Goal: Task Accomplishment & Management: Manage account settings

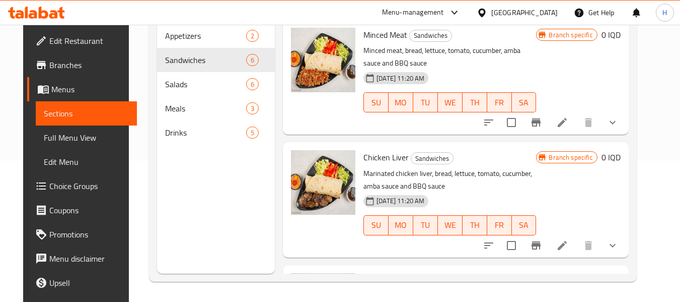
scroll to position [268, 0]
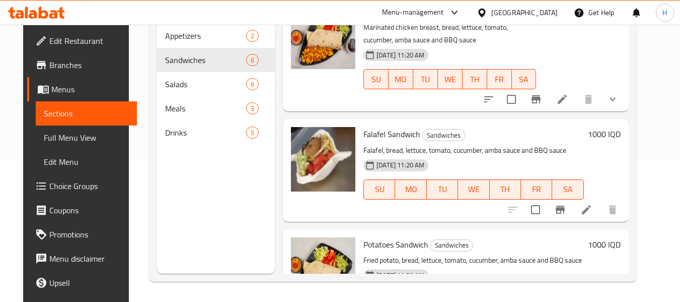
click at [487, 16] on icon at bounding box center [482, 13] width 11 height 11
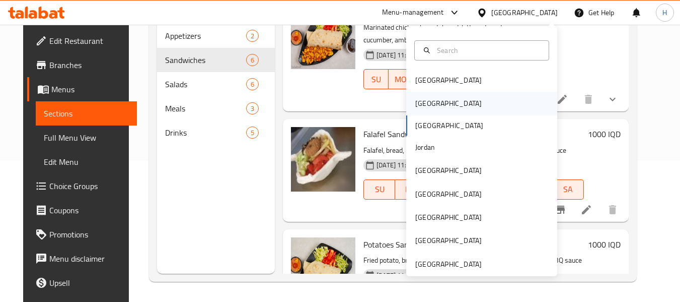
click at [425, 108] on div "Egypt" at bounding box center [448, 103] width 83 height 23
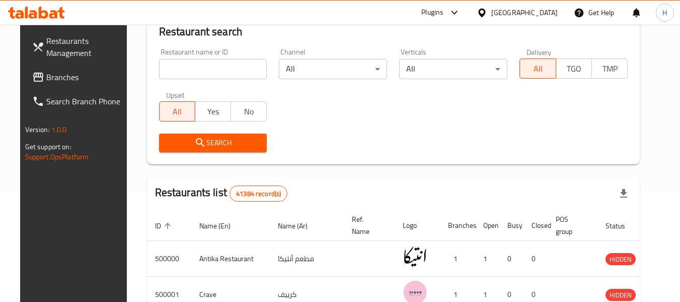
scroll to position [141, 0]
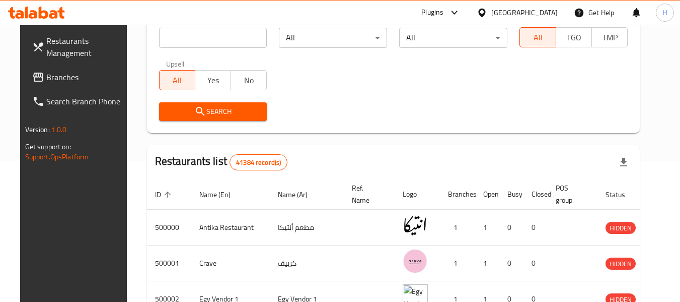
click at [66, 78] on span "Branches" at bounding box center [86, 77] width 80 height 12
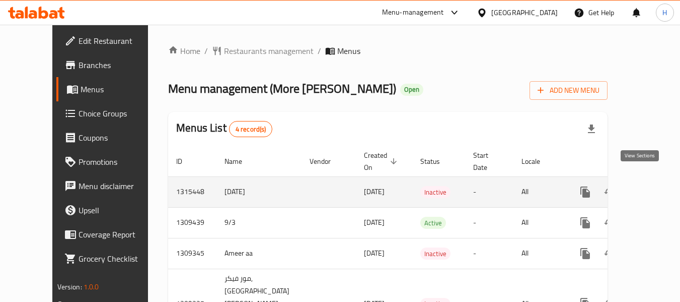
click at [646, 180] on link "enhanced table" at bounding box center [658, 192] width 24 height 24
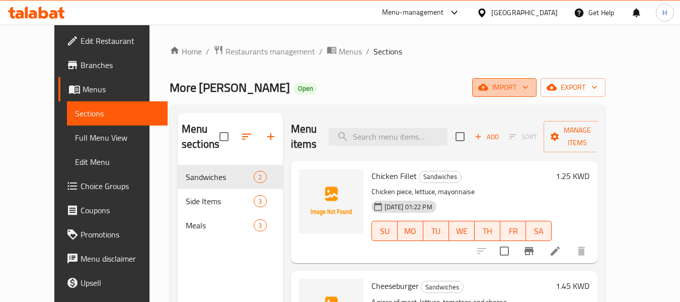
click at [529, 91] on span "import" at bounding box center [504, 87] width 48 height 13
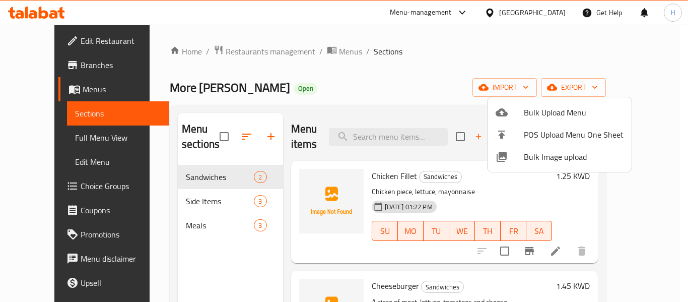
click at [545, 160] on span "Bulk Image upload" at bounding box center [574, 157] width 100 height 12
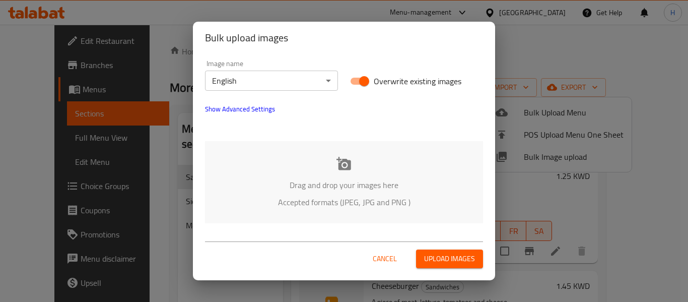
click at [286, 187] on p "Drag and drop your images here" at bounding box center [344, 185] width 248 height 12
click at [250, 66] on div "Image name English ​" at bounding box center [271, 75] width 133 height 31
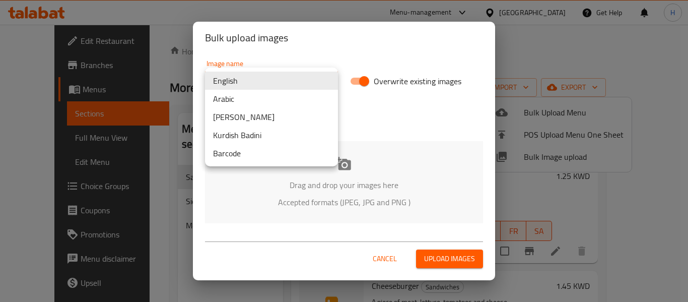
click at [247, 75] on body "​ Menu-management Kuwait Get Help H Edit Restaurant Branches Menus Sections Ful…" at bounding box center [344, 163] width 688 height 277
click at [235, 107] on li "Arabic" at bounding box center [271, 99] width 133 height 18
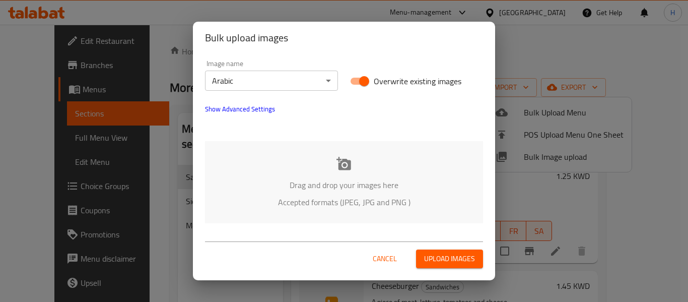
click at [267, 177] on div "Drag and drop your images here Accepted formats (JPEG, JPG and PNG )" at bounding box center [344, 182] width 278 height 82
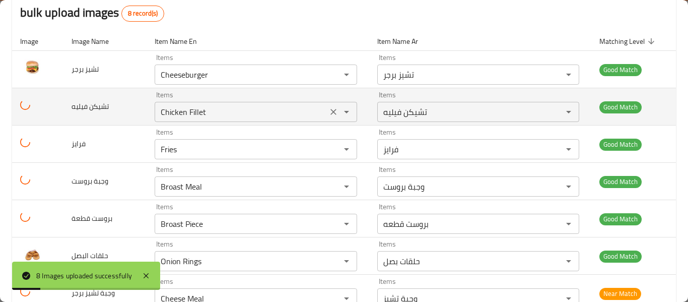
scroll to position [171, 0]
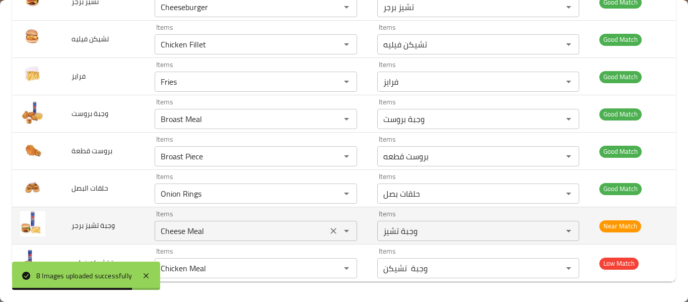
click at [330, 233] on icon "Clear" at bounding box center [333, 231] width 6 height 6
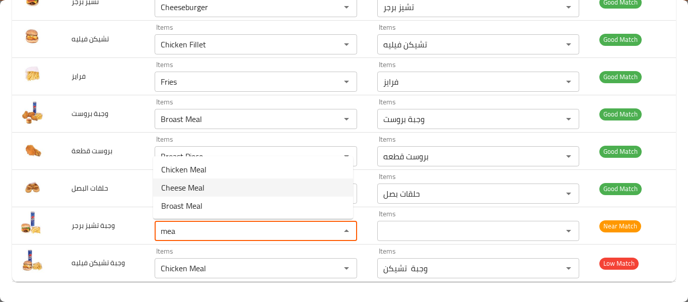
click at [252, 189] on برجر-option-1 "Cheese Meal" at bounding box center [253, 187] width 200 height 18
type برجر "Cheese Meal"
type برجر-ar "وجبة تشيز"
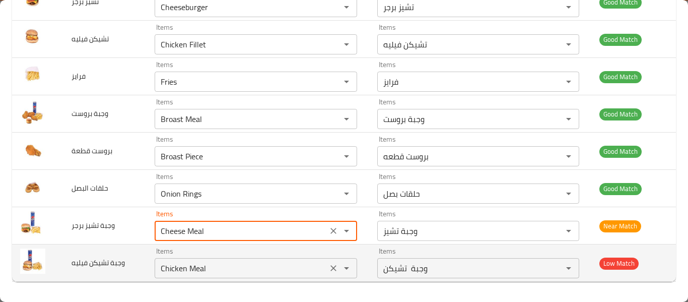
type برجر "Cheese Meal"
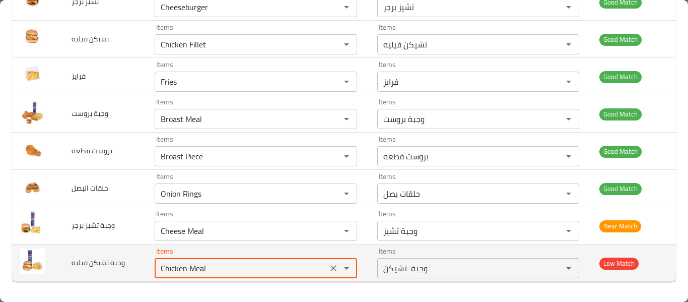
drag, startPoint x: 187, startPoint y: 270, endPoint x: 254, endPoint y: 277, distance: 67.3
click at [254, 277] on div "Chicken Meal Items" at bounding box center [256, 268] width 202 height 20
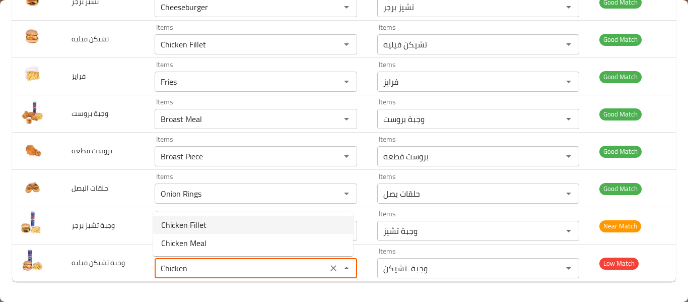
click at [177, 228] on span "Chicken Fillet" at bounding box center [183, 224] width 45 height 12
type فيليه "Chicken Fillet"
type فيليه-ar "تشيكن فيليه"
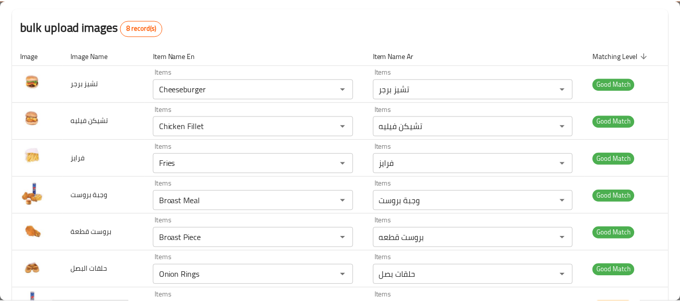
scroll to position [0, 0]
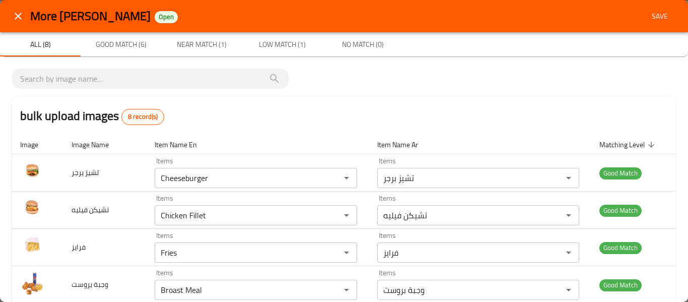
type فيليه "Chicken Fillet"
click at [654, 14] on span "Save" at bounding box center [659, 16] width 24 height 13
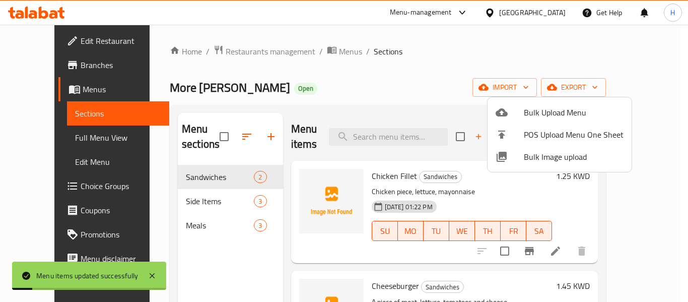
click at [53, 130] on div at bounding box center [344, 151] width 688 height 302
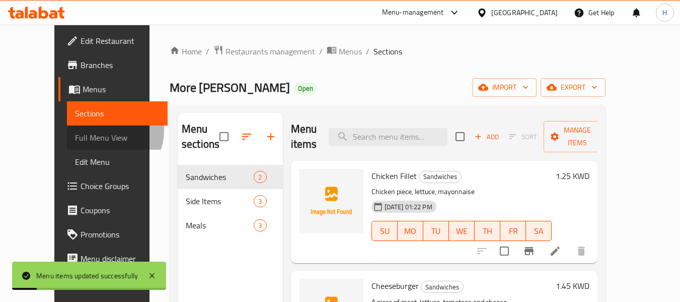
click at [75, 131] on span "Full Menu View" at bounding box center [117, 137] width 85 height 12
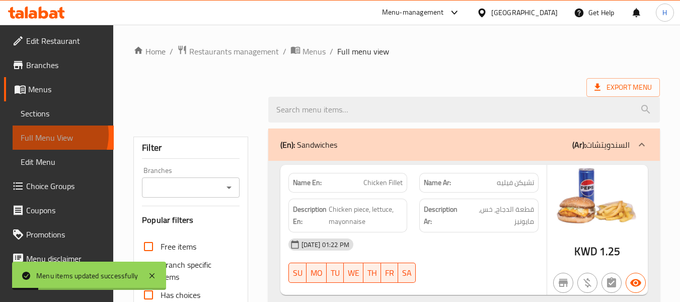
click at [51, 134] on span "Full Menu View" at bounding box center [63, 137] width 85 height 12
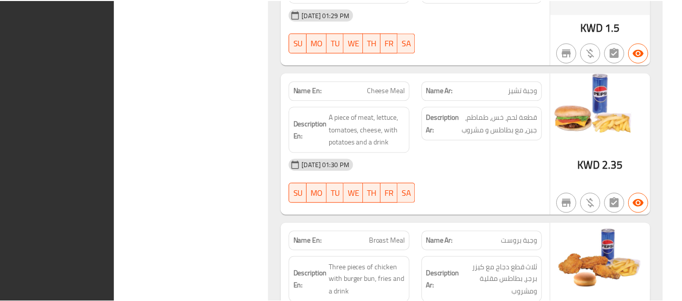
scroll to position [1106, 0]
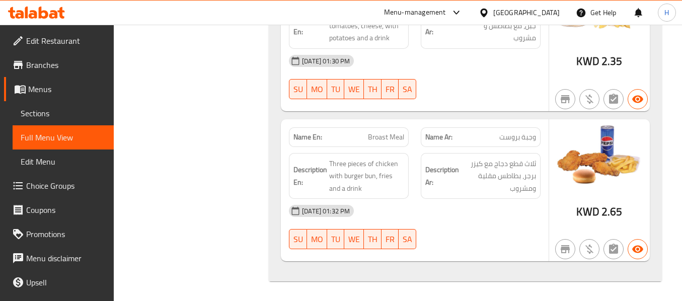
click at [543, 18] on div "Kuwait" at bounding box center [526, 12] width 66 height 11
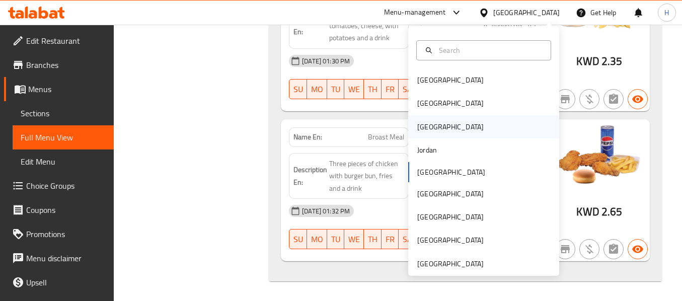
click at [435, 124] on div "Iraq" at bounding box center [483, 126] width 151 height 23
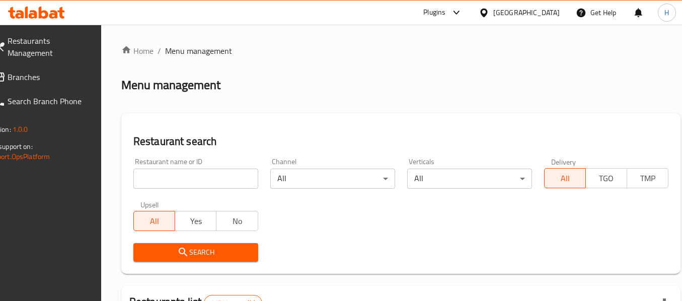
click at [178, 190] on div "Restaurant name or ID Restaurant name or ID" at bounding box center [195, 173] width 137 height 43
click at [185, 180] on input "search" at bounding box center [195, 179] width 125 height 20
paste input "678051"
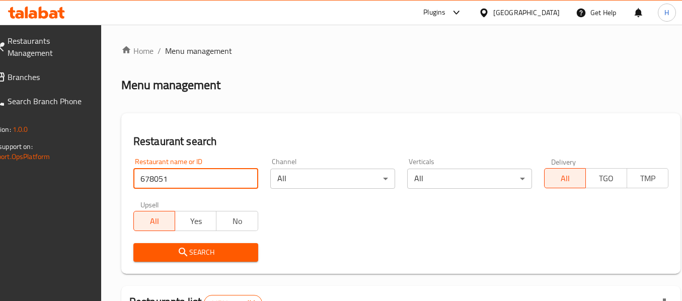
click button "Search" at bounding box center [195, 252] width 125 height 19
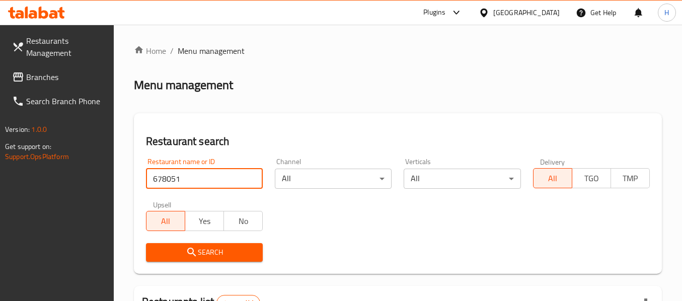
click button "Search" at bounding box center [204, 252] width 117 height 19
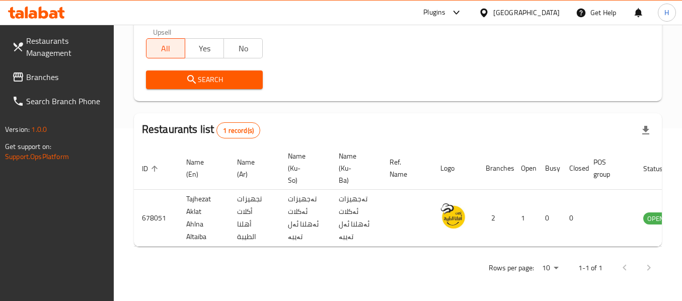
scroll to position [180, 0]
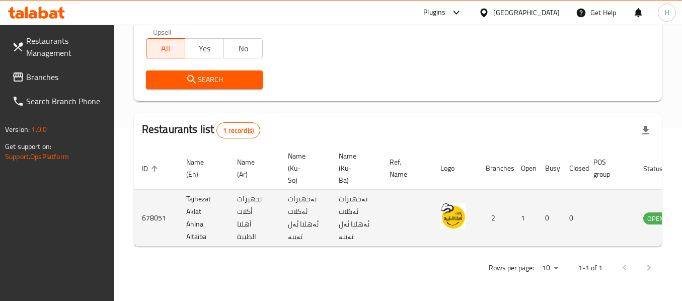
type input "678051"
click at [646, 237] on td "OPEN" at bounding box center [661, 218] width 53 height 57
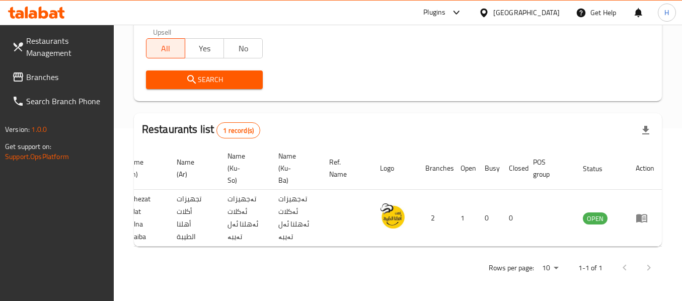
scroll to position [0, 61]
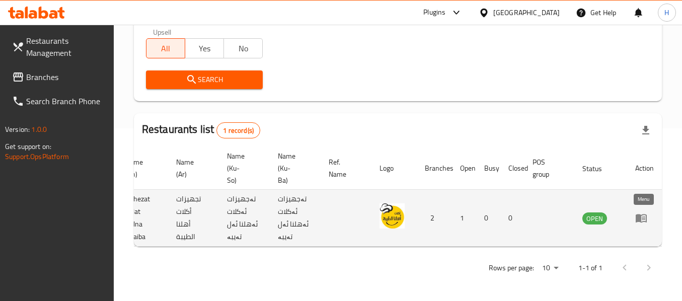
click at [648, 216] on link "enhanced table" at bounding box center [644, 218] width 19 height 12
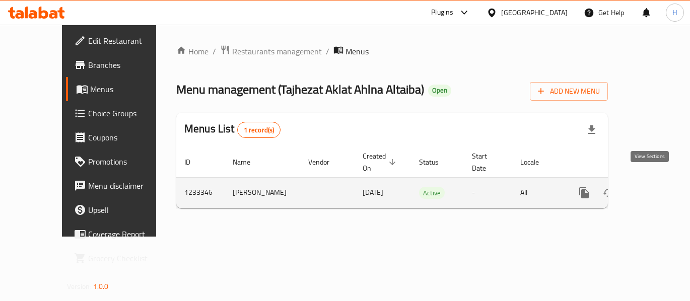
click at [650, 187] on icon "enhanced table" at bounding box center [656, 193] width 12 height 12
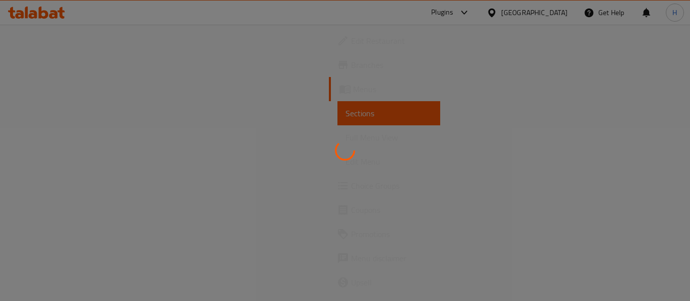
click at [648, 185] on div at bounding box center [345, 150] width 690 height 301
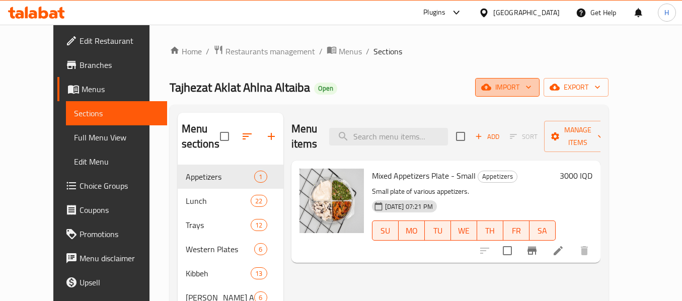
click at [532, 81] on span "import" at bounding box center [507, 87] width 48 height 13
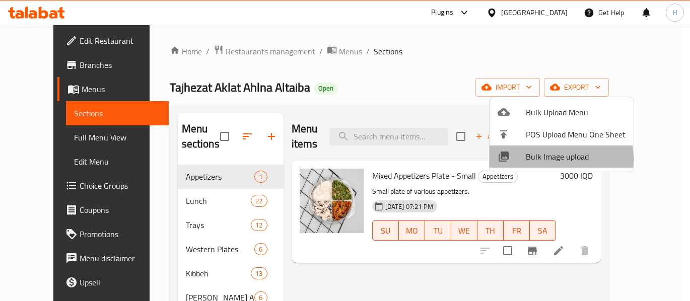
click at [539, 159] on span "Bulk Image upload" at bounding box center [576, 157] width 100 height 12
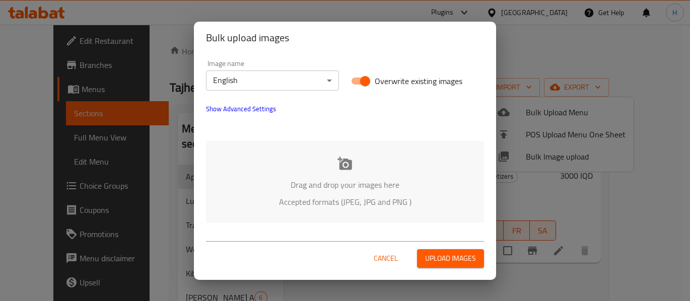
click at [447, 177] on div "Drag and drop your images here Accepted formats (JPEG, JPG and PNG )" at bounding box center [345, 182] width 278 height 82
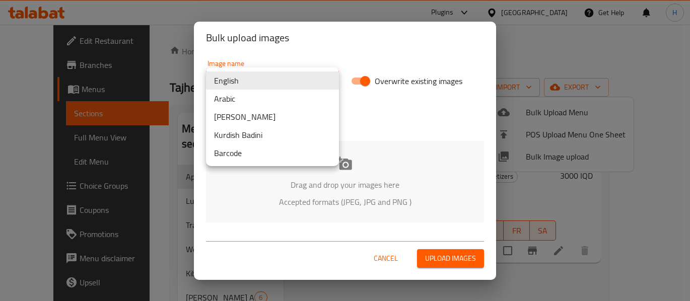
click at [257, 87] on body "​ Plugins Iraq Get Help H Edit Restaurant Branches Menus Sections Full Menu Vie…" at bounding box center [345, 163] width 690 height 276
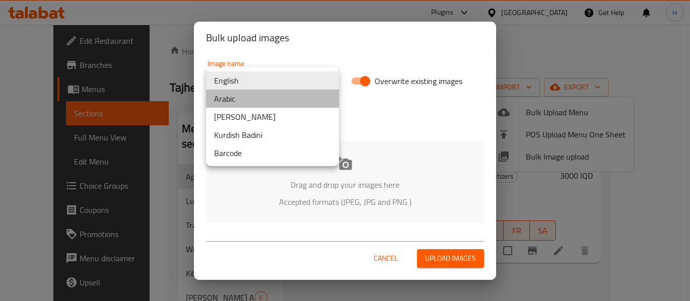
click at [254, 100] on li "Arabic" at bounding box center [272, 99] width 133 height 18
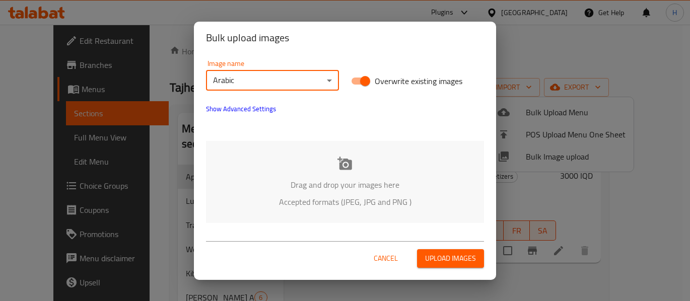
click at [327, 170] on div "Drag and drop your images here Accepted formats (JPEG, JPG and PNG )" at bounding box center [345, 182] width 278 height 82
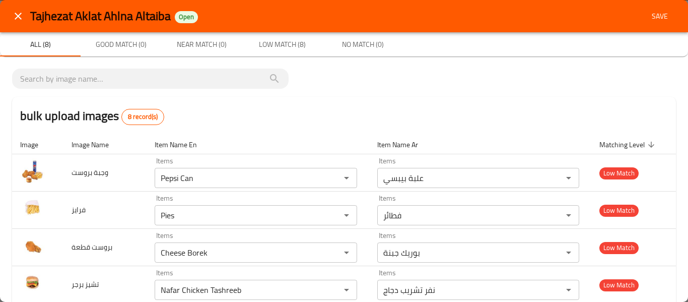
click at [22, 10] on icon "close" at bounding box center [18, 16] width 12 height 12
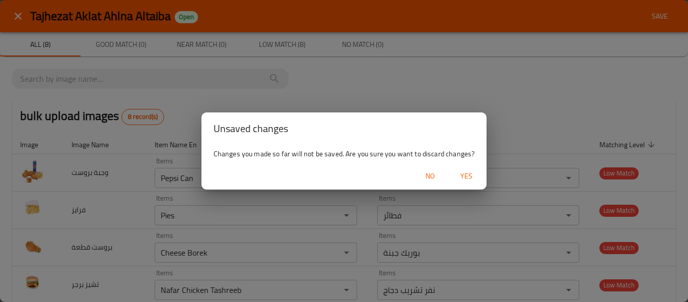
click at [466, 172] on span "Yes" at bounding box center [466, 176] width 24 height 13
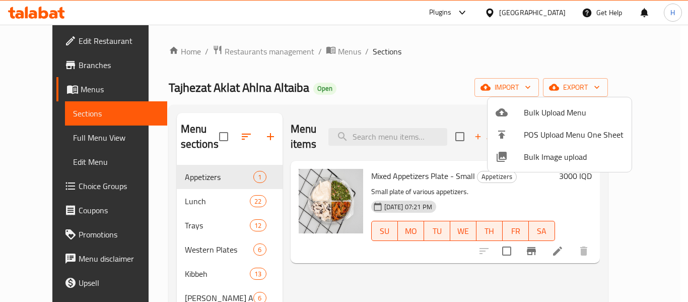
click at [171, 204] on div at bounding box center [344, 151] width 688 height 302
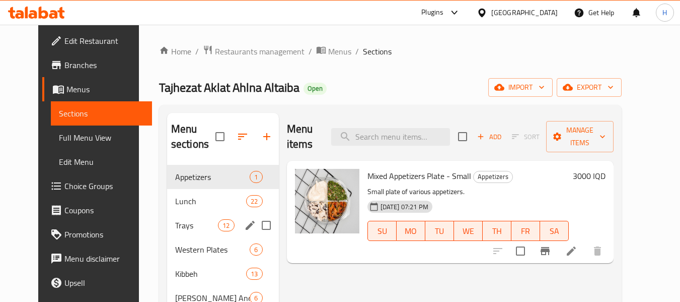
click at [171, 215] on div "Trays 12" at bounding box center [223, 225] width 112 height 24
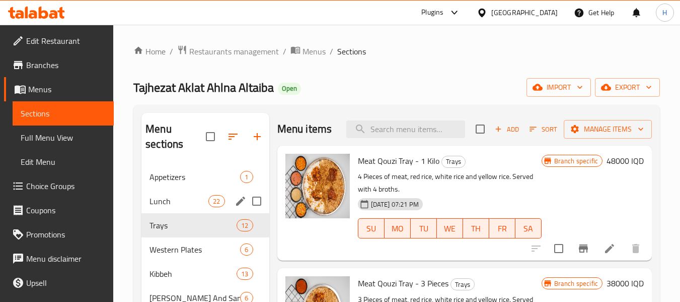
click at [170, 202] on span "Lunch" at bounding box center [179, 201] width 59 height 12
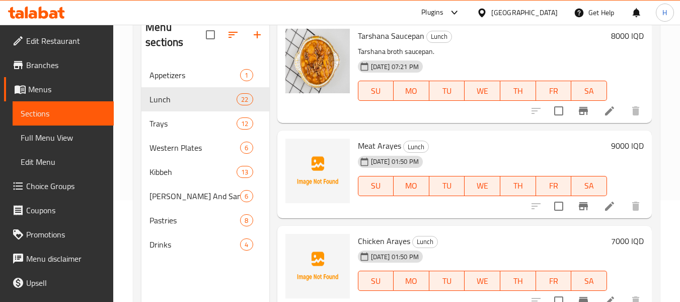
scroll to position [141, 0]
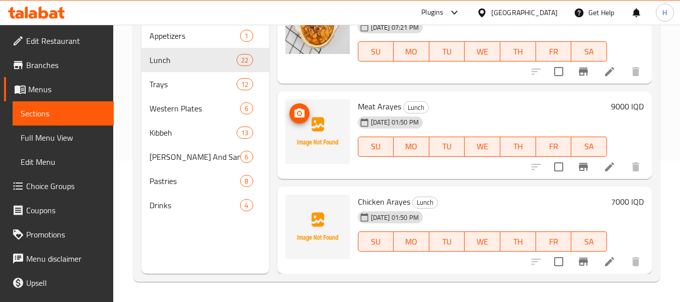
click at [305, 102] on img at bounding box center [317, 131] width 64 height 64
click at [302, 112] on icon "upload picture" at bounding box center [299, 112] width 10 height 9
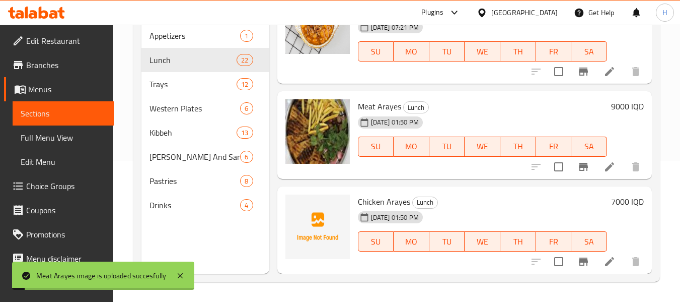
scroll to position [2280, 0]
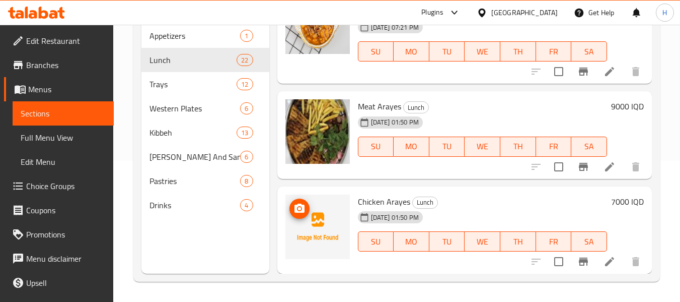
click at [300, 211] on icon "upload picture" at bounding box center [299, 207] width 10 height 9
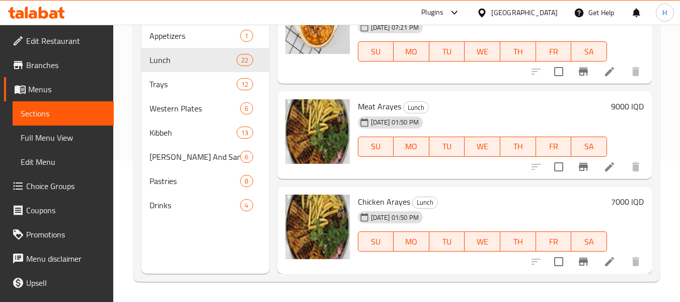
click at [547, 19] on div "Iraq" at bounding box center [517, 13] width 97 height 24
click at [491, 9] on div at bounding box center [484, 12] width 15 height 11
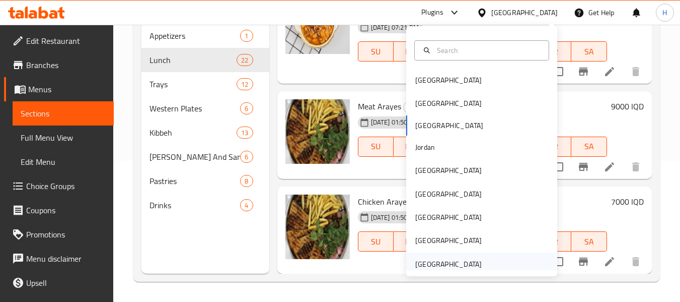
click at [437, 260] on div "[GEOGRAPHIC_DATA]" at bounding box center [448, 263] width 66 height 11
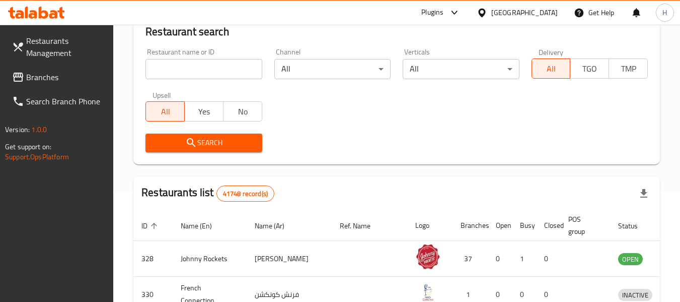
scroll to position [141, 0]
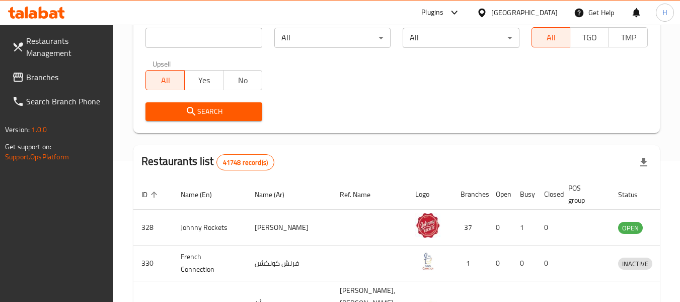
click at [190, 31] on input "search" at bounding box center [203, 38] width 116 height 20
type input "v"
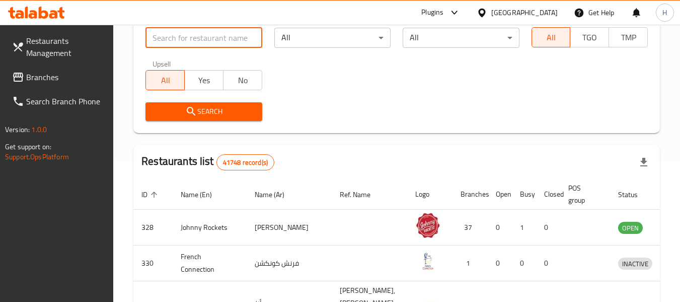
paste input "665203"
type input "665203"
click button "Search" at bounding box center [203, 111] width 116 height 19
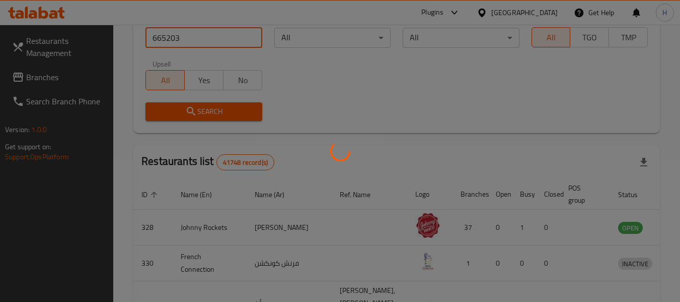
scroll to position [110, 0]
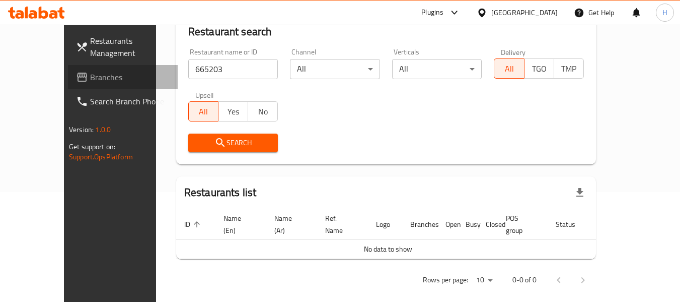
click at [68, 65] on link "Branches" at bounding box center [123, 77] width 110 height 24
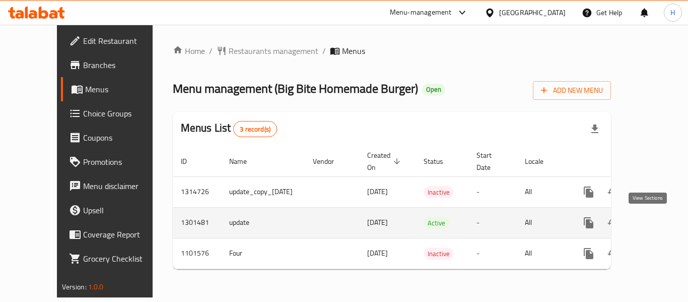
click at [655, 220] on icon "enhanced table" at bounding box center [661, 222] width 12 height 12
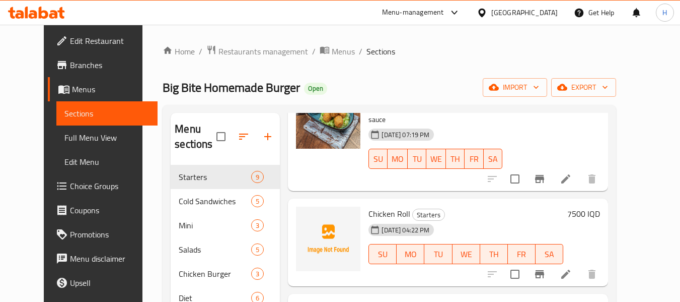
scroll to position [134, 0]
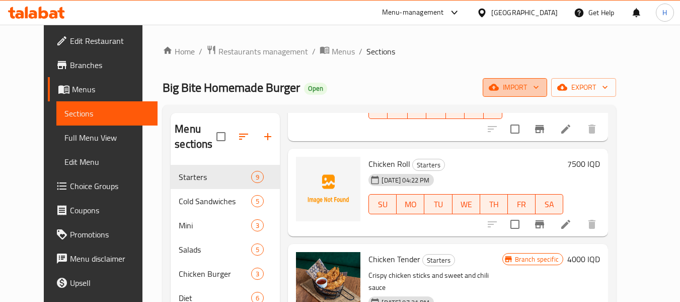
click at [539, 89] on span "import" at bounding box center [515, 87] width 48 height 13
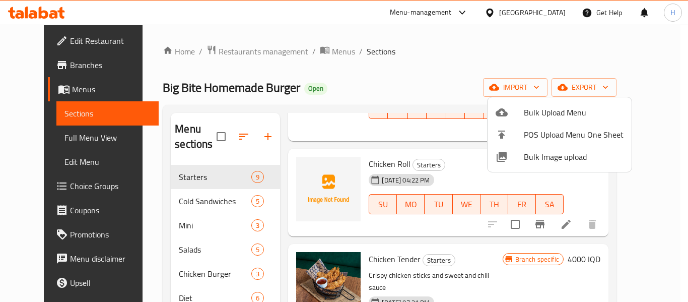
click at [481, 54] on div at bounding box center [344, 151] width 688 height 302
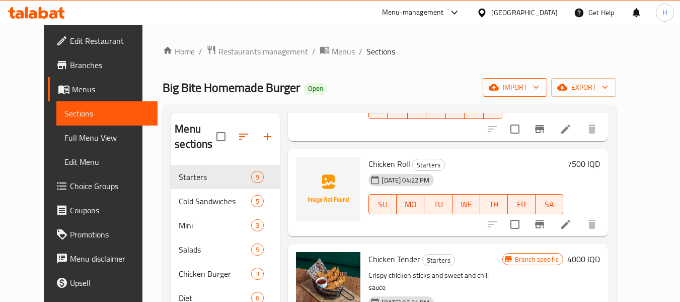
click at [499, 92] on icon "button" at bounding box center [494, 87] width 10 height 10
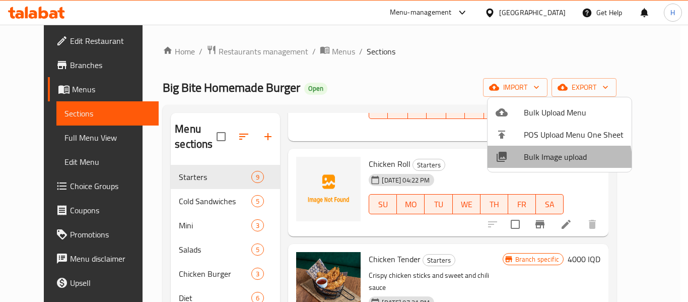
click at [554, 161] on span "Bulk Image upload" at bounding box center [574, 157] width 100 height 12
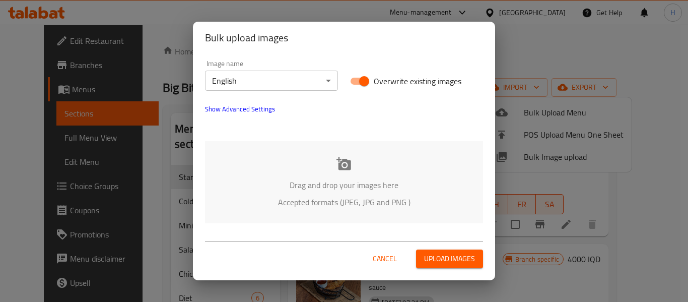
click at [290, 191] on p "Drag and drop your images here" at bounding box center [344, 185] width 248 height 12
click at [380, 262] on span "Cancel" at bounding box center [385, 258] width 24 height 13
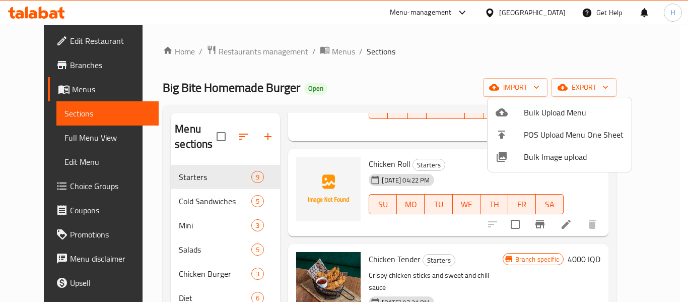
click at [322, 167] on div at bounding box center [344, 151] width 688 height 302
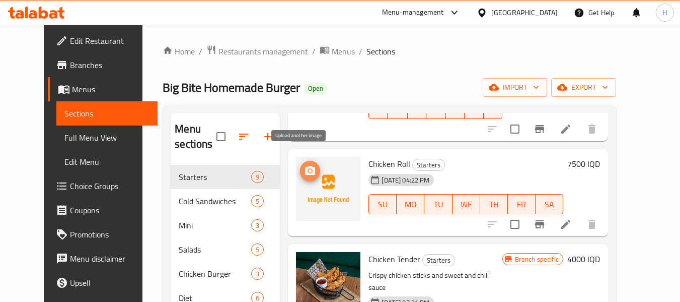
click at [305, 165] on icon "upload picture" at bounding box center [310, 171] width 12 height 12
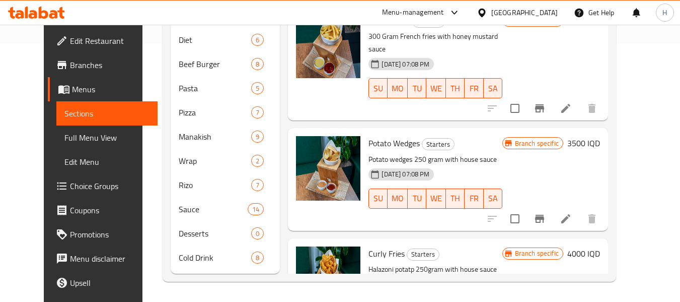
scroll to position [597, 0]
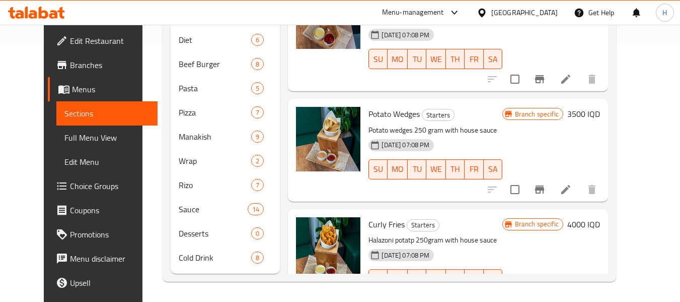
drag, startPoint x: 322, startPoint y: 287, endPoint x: 312, endPoint y: 279, distance: 12.9
click at [322, 287] on div "Home / Restaurants management / Menus / Sections Big Bite Homemade Burger Open …" at bounding box center [389, 34] width 494 height 535
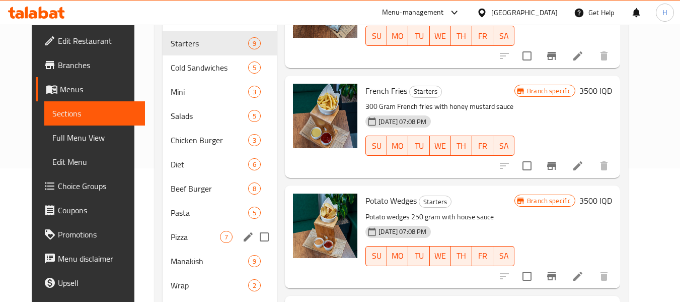
scroll to position [134, 0]
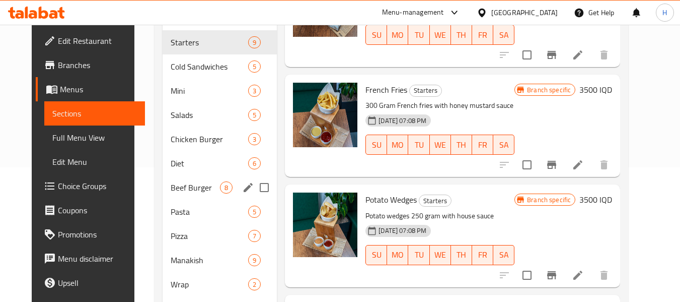
click at [180, 195] on div "Beef Burger 8" at bounding box center [220, 187] width 114 height 24
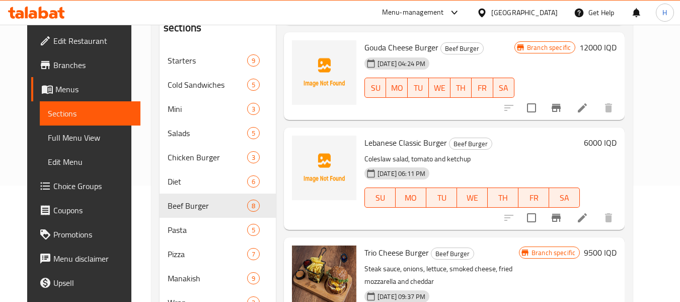
scroll to position [134, 0]
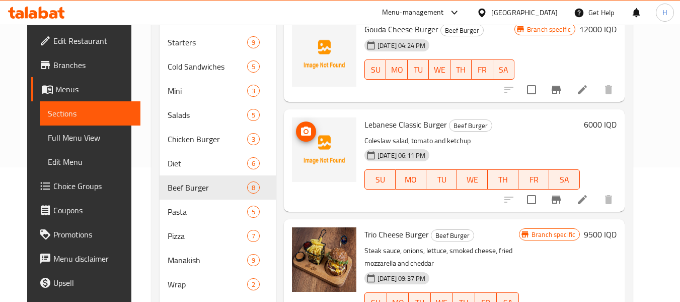
click at [313, 131] on img at bounding box center [324, 149] width 64 height 64
click at [306, 132] on span "upload picture" at bounding box center [306, 131] width 20 height 12
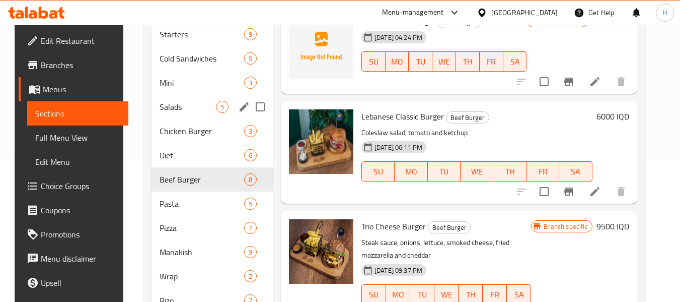
scroll to position [123, 0]
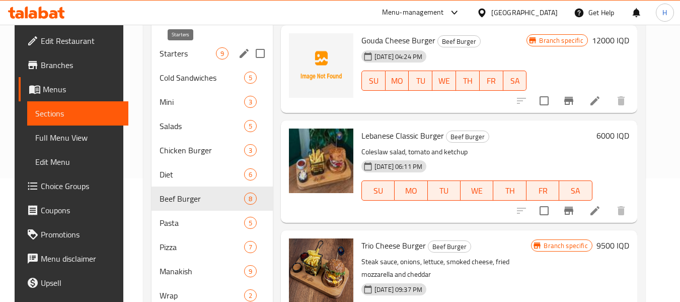
click at [176, 57] on span "Starters" at bounding box center [188, 53] width 56 height 12
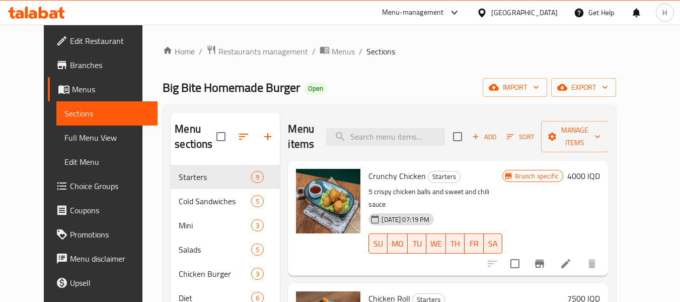
click at [70, 45] on span "Edit Restaurant" at bounding box center [110, 41] width 80 height 12
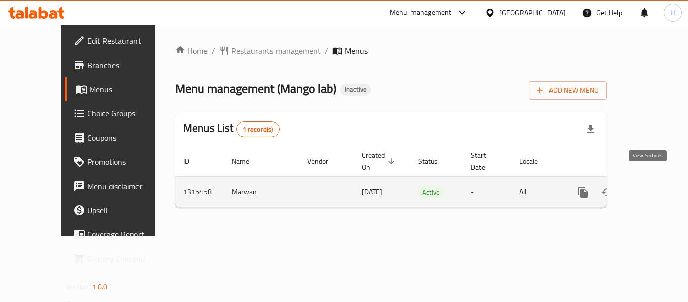
click at [655, 180] on link "enhanced table" at bounding box center [655, 192] width 24 height 24
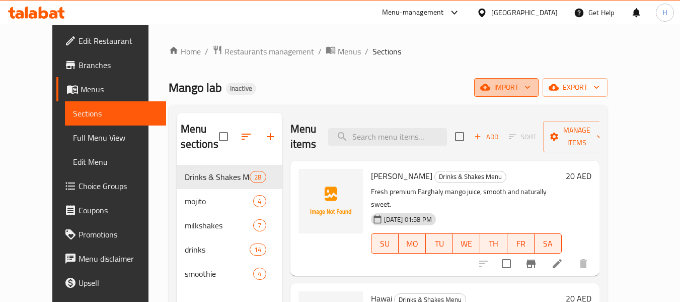
click at [531, 87] on span "import" at bounding box center [506, 87] width 48 height 13
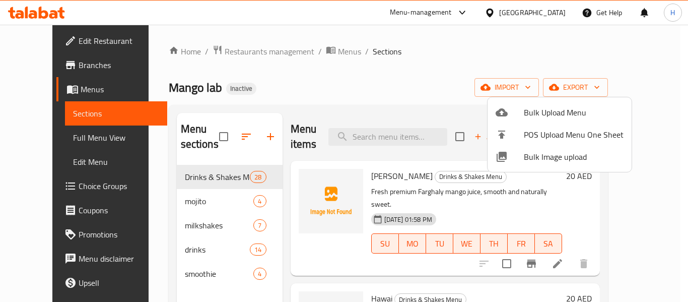
click at [538, 158] on span "Bulk Image upload" at bounding box center [574, 157] width 100 height 12
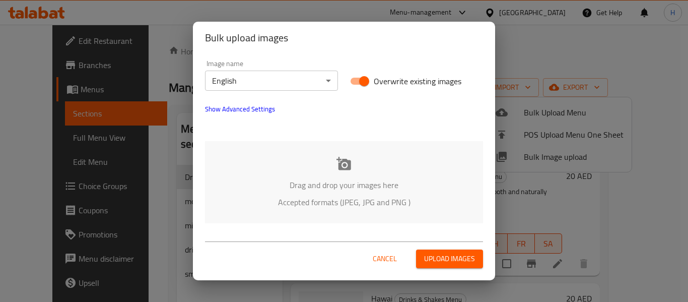
click at [301, 151] on div "Drag and drop your images here Accepted formats (JPEG, JPG and PNG )" at bounding box center [344, 182] width 278 height 82
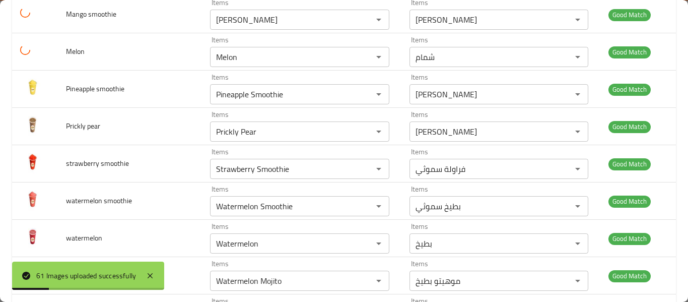
scroll to position [2145, 0]
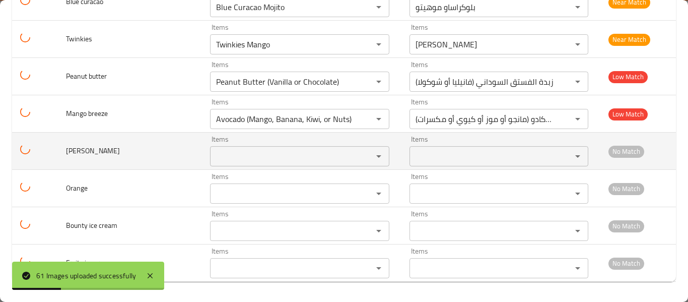
click at [213, 155] on input "Items" at bounding box center [284, 156] width 143 height 14
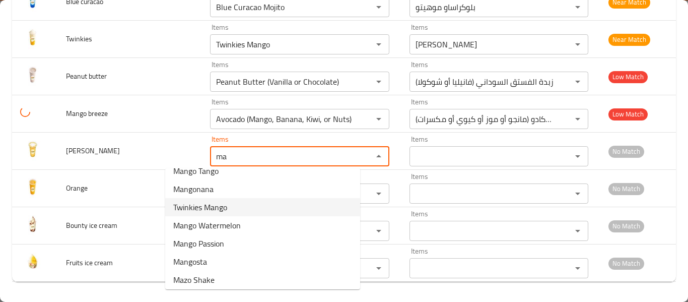
scroll to position [123, 0]
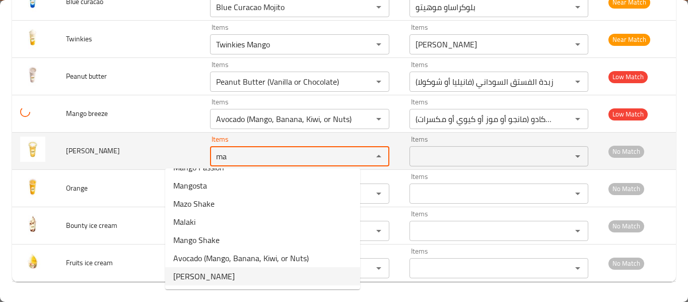
type input "ma"
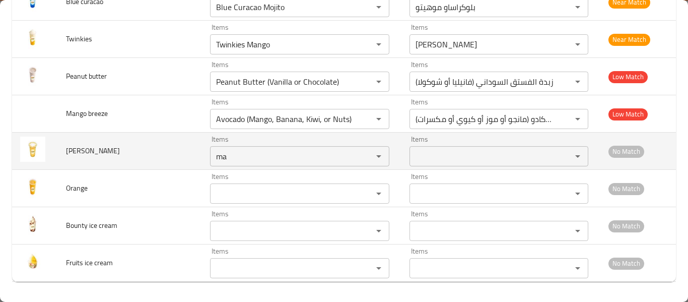
click at [86, 150] on span "marguerite" at bounding box center [93, 150] width 54 height 13
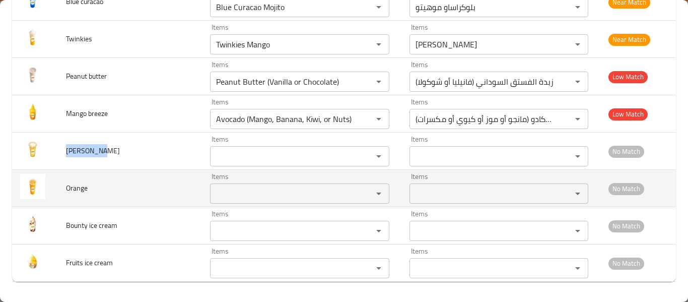
click at [316, 184] on div "Items" at bounding box center [299, 193] width 179 height 20
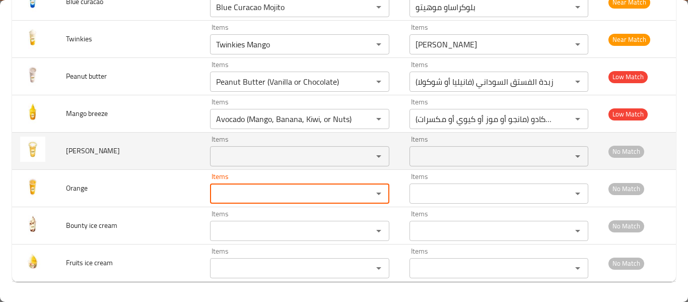
click at [292, 161] on input "Items" at bounding box center [284, 156] width 143 height 14
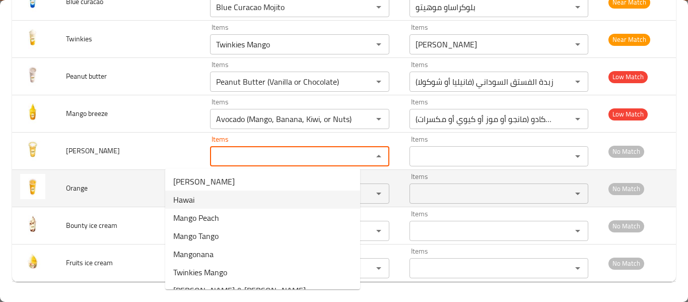
click at [152, 197] on td "Orange" at bounding box center [130, 188] width 144 height 37
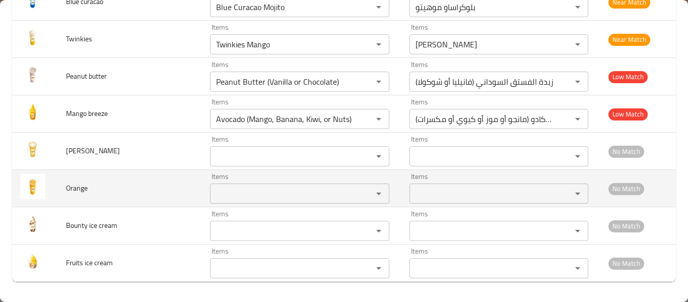
click at [213, 196] on input "Items" at bounding box center [284, 193] width 143 height 14
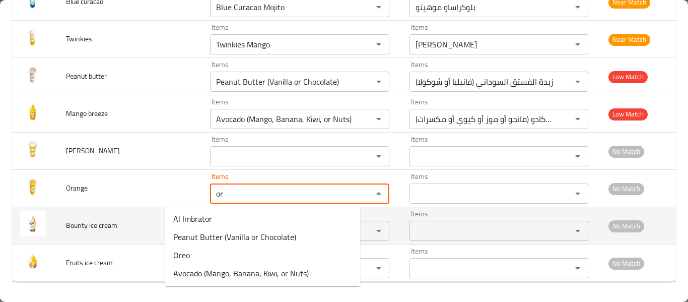
type input "or"
click at [83, 212] on td "Bounty ice cream" at bounding box center [130, 225] width 144 height 37
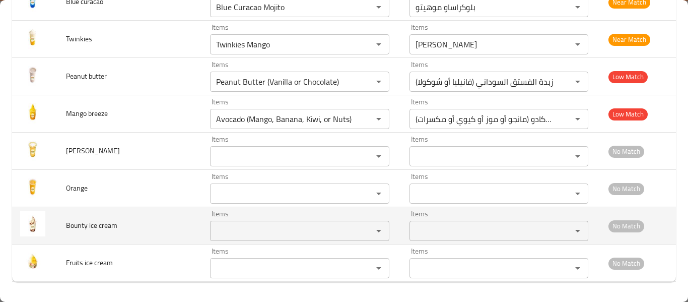
click at [213, 233] on cream "Items" at bounding box center [284, 231] width 143 height 14
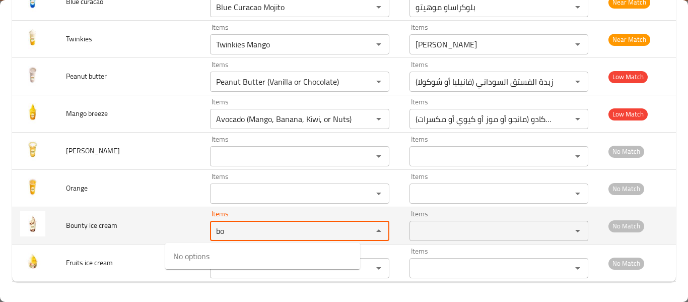
type cream "b"
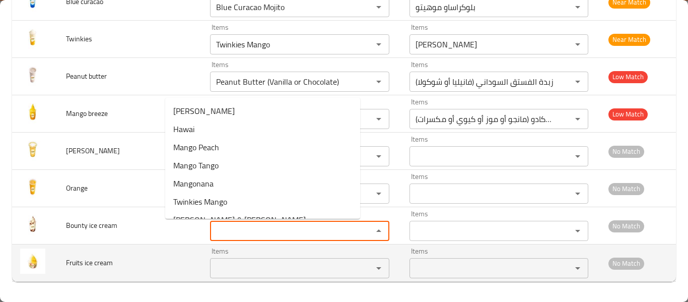
click at [213, 269] on cream "Items" at bounding box center [284, 268] width 143 height 14
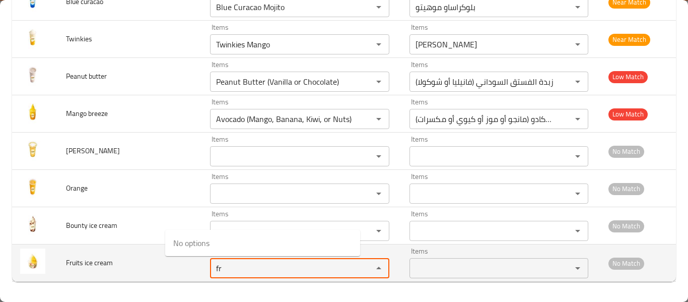
type cream "fr"
drag, startPoint x: 97, startPoint y: 278, endPoint x: 112, endPoint y: 274, distance: 15.6
click at [97, 279] on td "Fruits ice cream" at bounding box center [130, 262] width 144 height 37
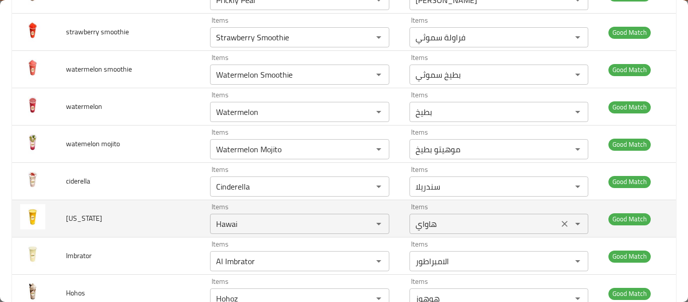
scroll to position [2011, 0]
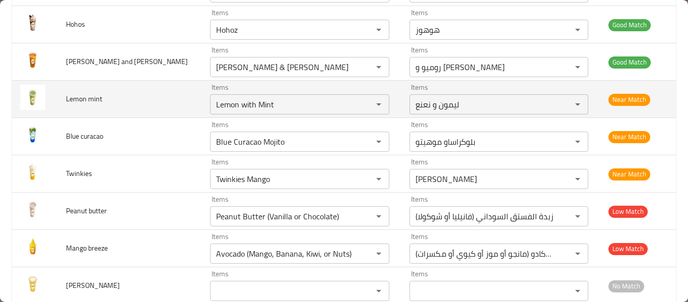
click at [227, 115] on td "Items Lemon with Mint Items" at bounding box center [301, 99] width 199 height 37
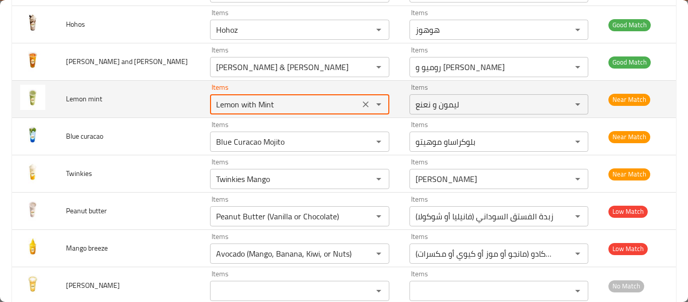
click at [230, 103] on mint "Lemon with Mint" at bounding box center [284, 104] width 143 height 14
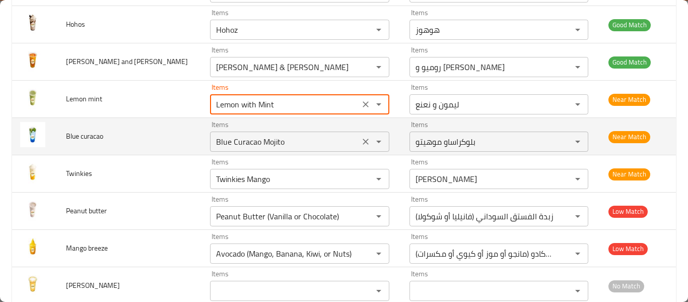
click at [236, 141] on curacao "Blue Curacao Mojito" at bounding box center [284, 141] width 143 height 14
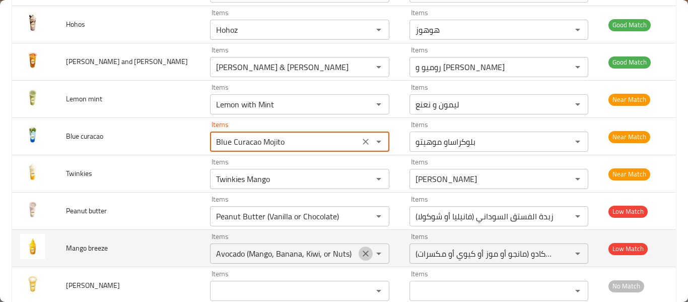
click at [358, 259] on button "Clear" at bounding box center [365, 253] width 14 height 14
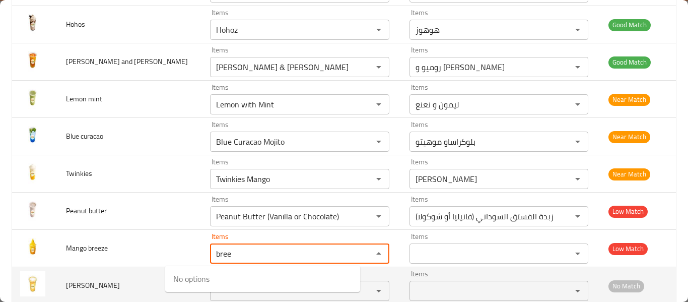
type breeze "bree"
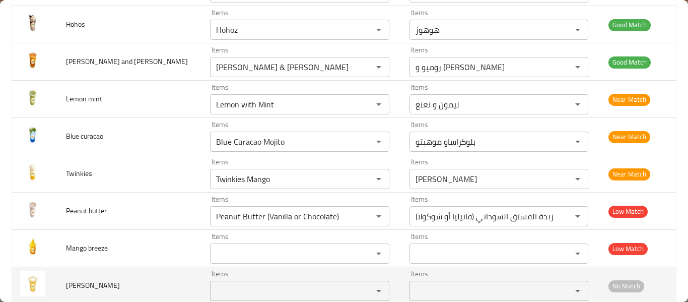
click at [63, 270] on td "marguerite" at bounding box center [130, 285] width 144 height 37
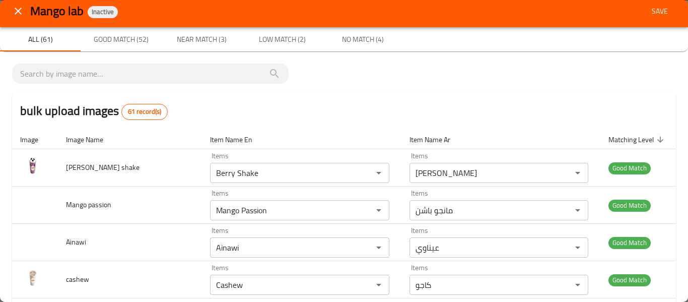
scroll to position [0, 0]
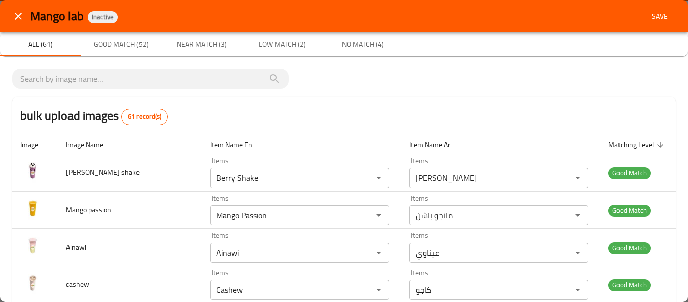
click at [660, 17] on span "Save" at bounding box center [659, 16] width 24 height 13
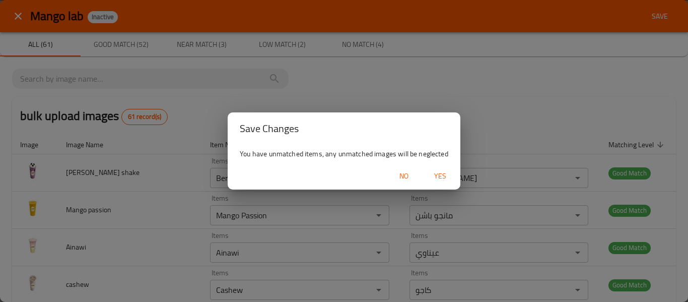
click at [445, 175] on span "Yes" at bounding box center [440, 176] width 24 height 13
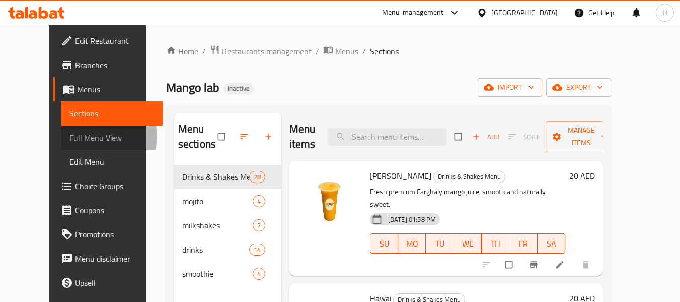
click at [69, 136] on span "Full Menu View" at bounding box center [111, 137] width 85 height 12
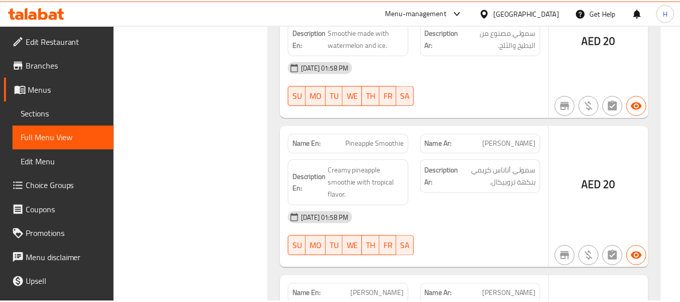
scroll to position [8499, 0]
